Goal: Information Seeking & Learning: Learn about a topic

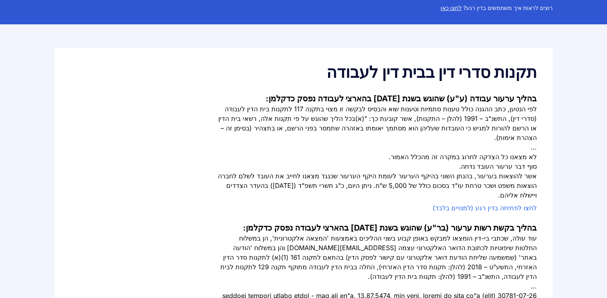
scroll to position [80, 0]
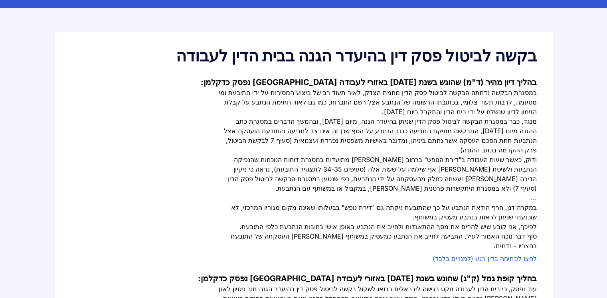
scroll to position [80, 0]
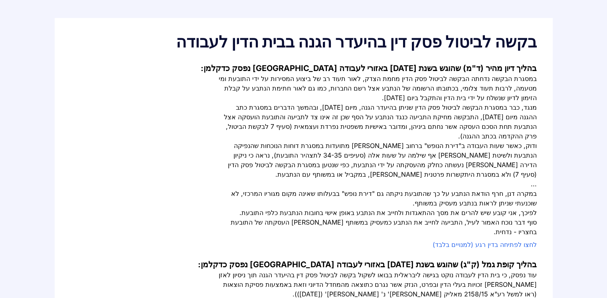
click at [522, 241] on link "לחצו לפתיחה בדין רגע (למנויים בלבד)" at bounding box center [485, 245] width 104 height 8
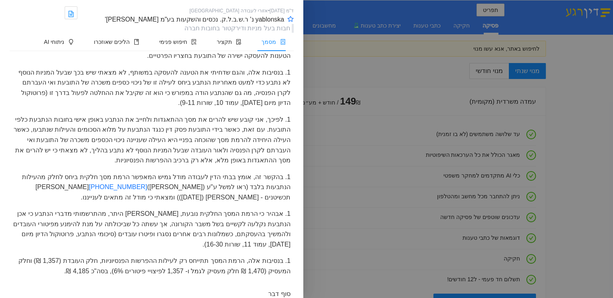
scroll to position [2827, 0]
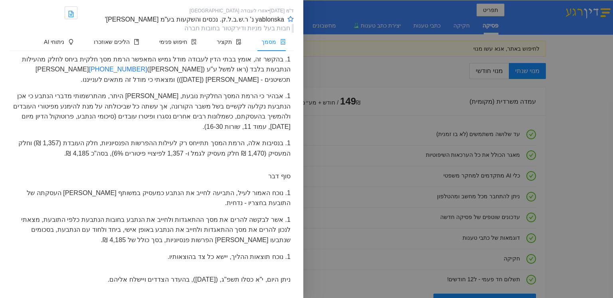
click at [350, 81] on div at bounding box center [306, 149] width 613 height 298
